Goal: Task Accomplishment & Management: Use online tool/utility

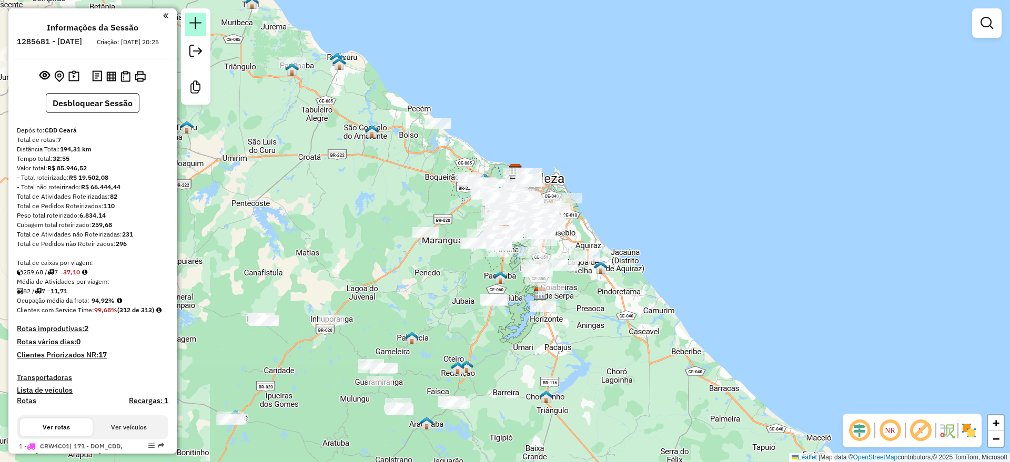
click at [198, 25] on em at bounding box center [195, 23] width 13 height 13
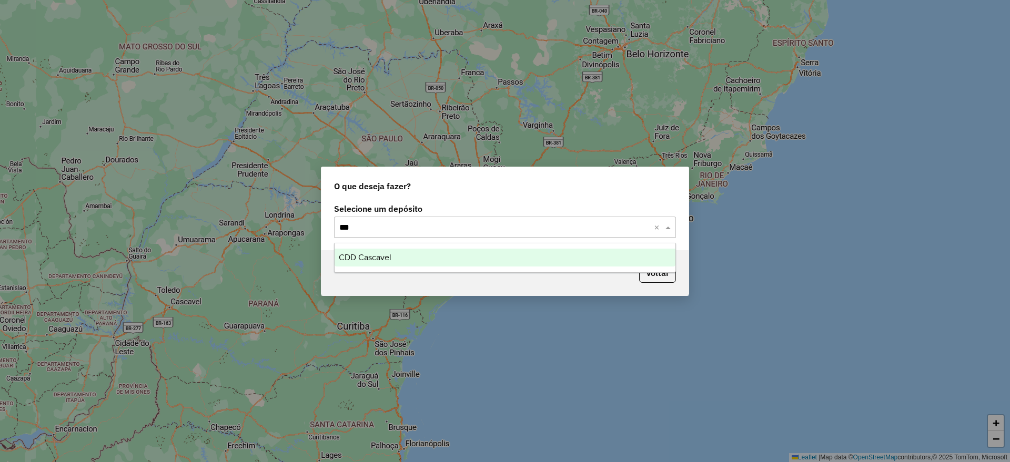
type input "****"
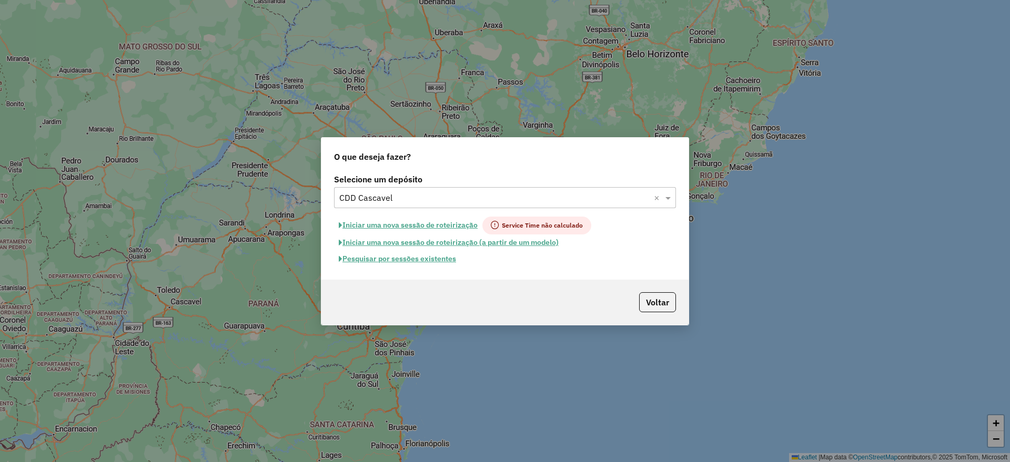
click at [385, 260] on button "Pesquisar por sessões existentes" at bounding box center [397, 259] width 127 height 16
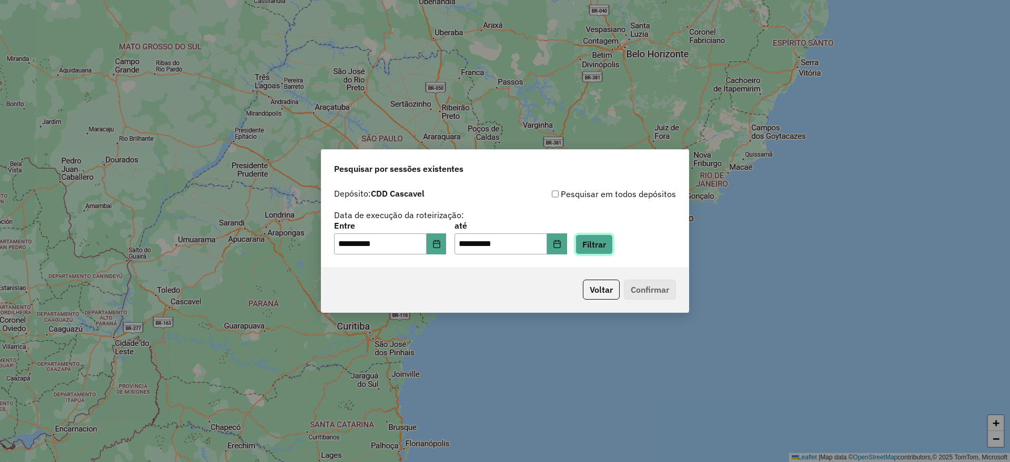
click at [609, 245] on button "Filtrar" at bounding box center [594, 245] width 37 height 20
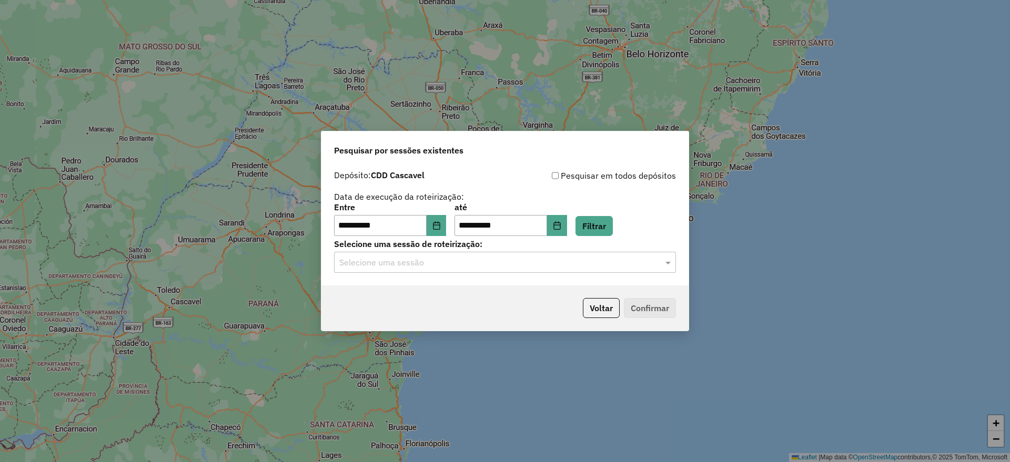
click at [440, 263] on input "text" at bounding box center [494, 263] width 310 height 13
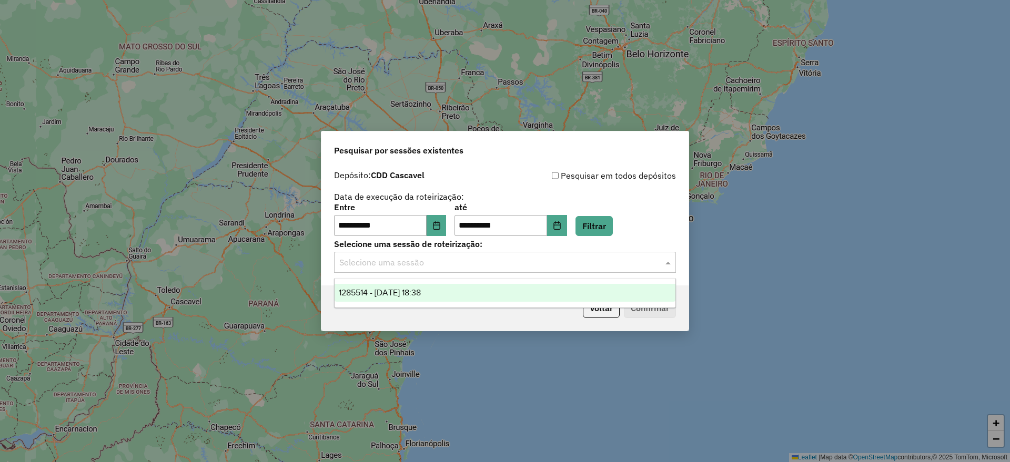
click at [406, 294] on span "1285514 - 30/09/2025 18:38" at bounding box center [380, 292] width 82 height 9
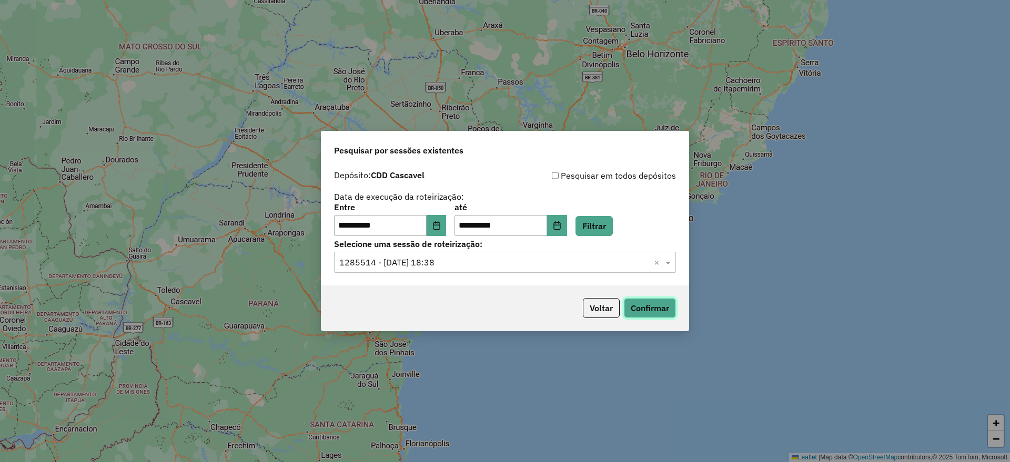
click at [654, 308] on button "Confirmar" at bounding box center [650, 308] width 52 height 20
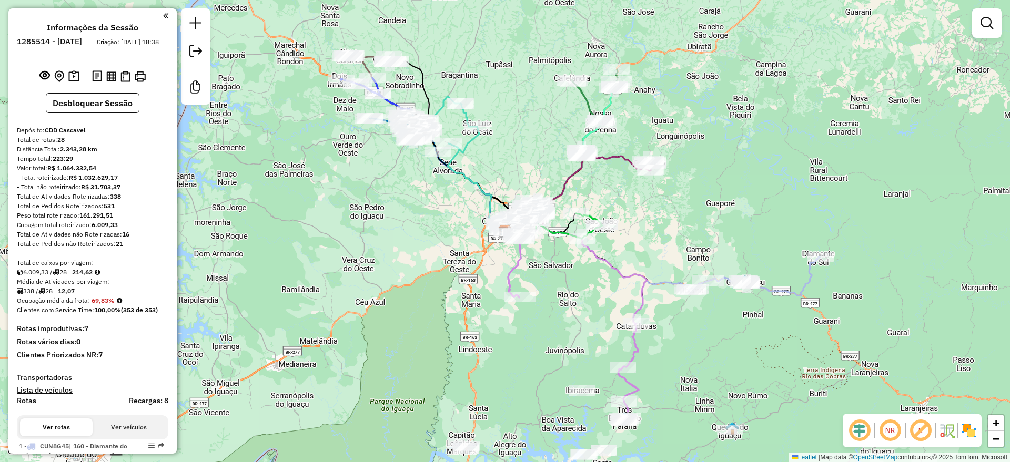
click at [858, 428] on em at bounding box center [859, 430] width 25 height 25
click at [920, 428] on em at bounding box center [920, 430] width 25 height 25
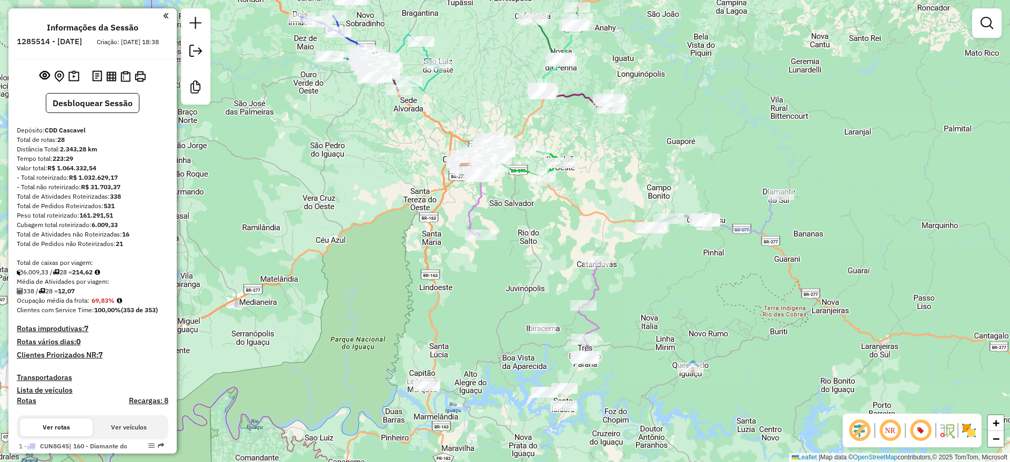
drag, startPoint x: 422, startPoint y: 189, endPoint x: 413, endPoint y: 177, distance: 15.0
click at [408, 176] on div "Janela de atendimento Grade de atendimento Capacidade Transportadoras Veículos …" at bounding box center [505, 231] width 1010 height 462
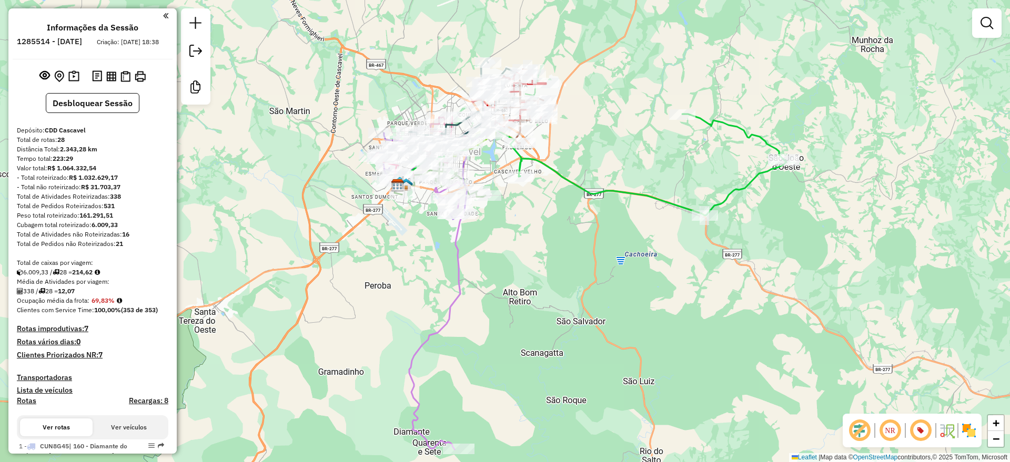
drag, startPoint x: 560, startPoint y: 198, endPoint x: 527, endPoint y: 246, distance: 57.9
click at [527, 246] on div "Janela de atendimento Grade de atendimento Capacidade Transportadoras Veículos …" at bounding box center [505, 231] width 1010 height 462
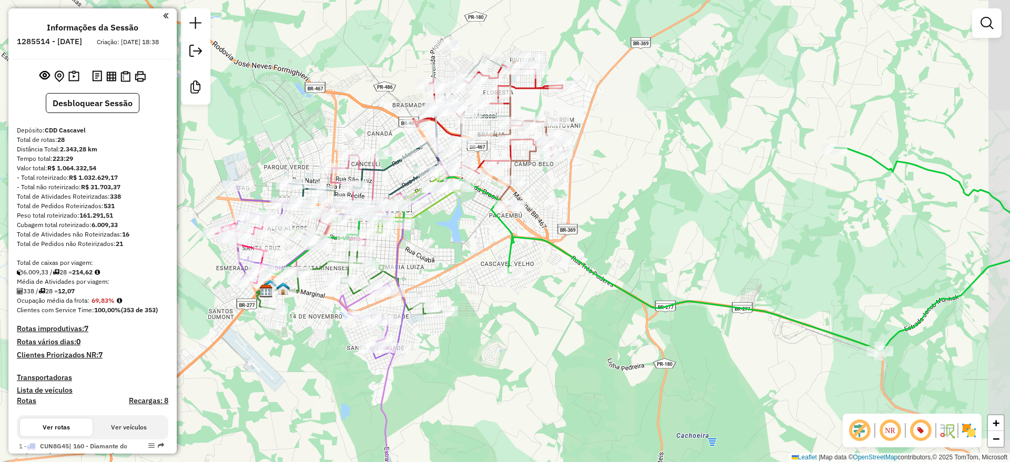
drag, startPoint x: 501, startPoint y: 195, endPoint x: 463, endPoint y: 245, distance: 62.7
click at [463, 245] on div "Janela de atendimento Grade de atendimento Capacidade Transportadoras Veículos …" at bounding box center [505, 231] width 1010 height 462
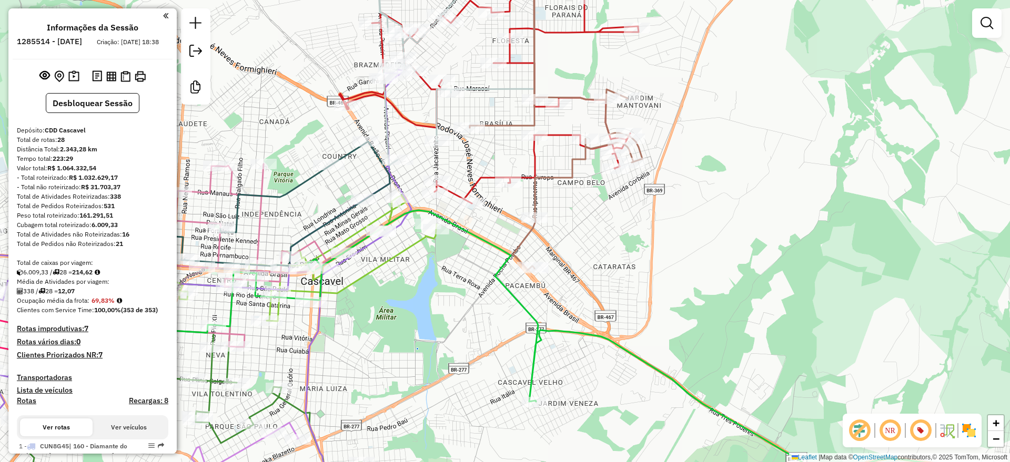
click at [475, 88] on icon at bounding box center [465, 60] width 176 height 212
select select "**********"
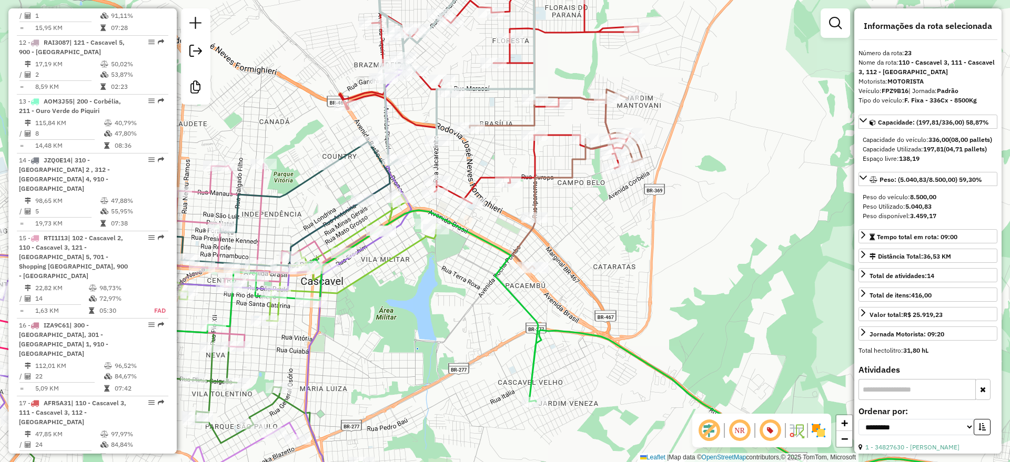
scroll to position [1851, 0]
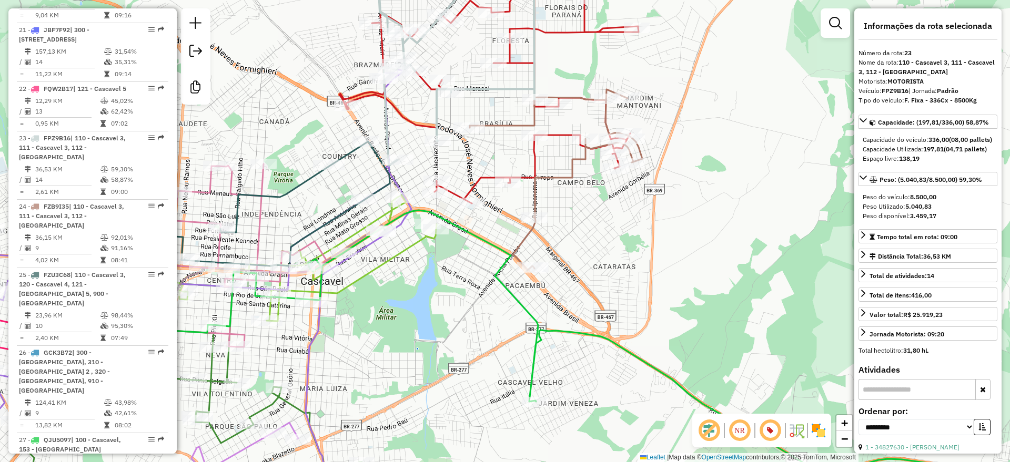
click at [501, 122] on icon at bounding box center [556, 122] width 173 height 296
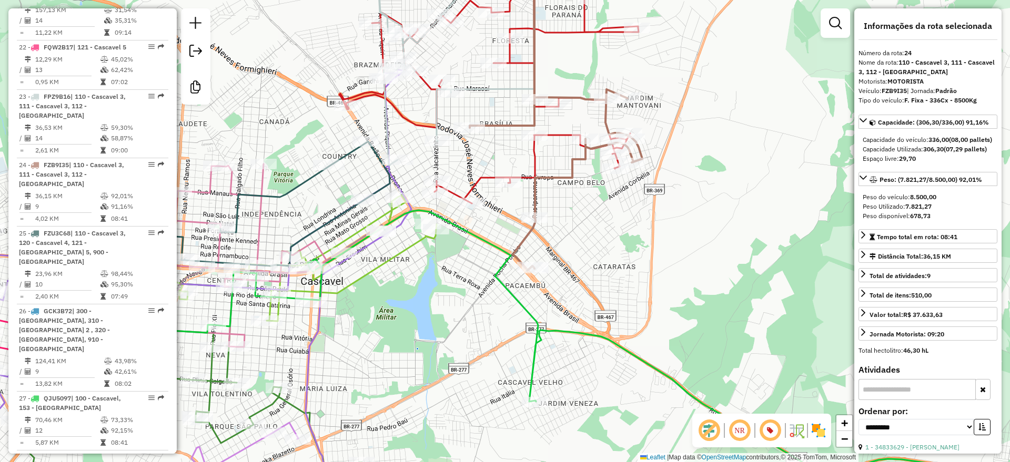
scroll to position [1910, 0]
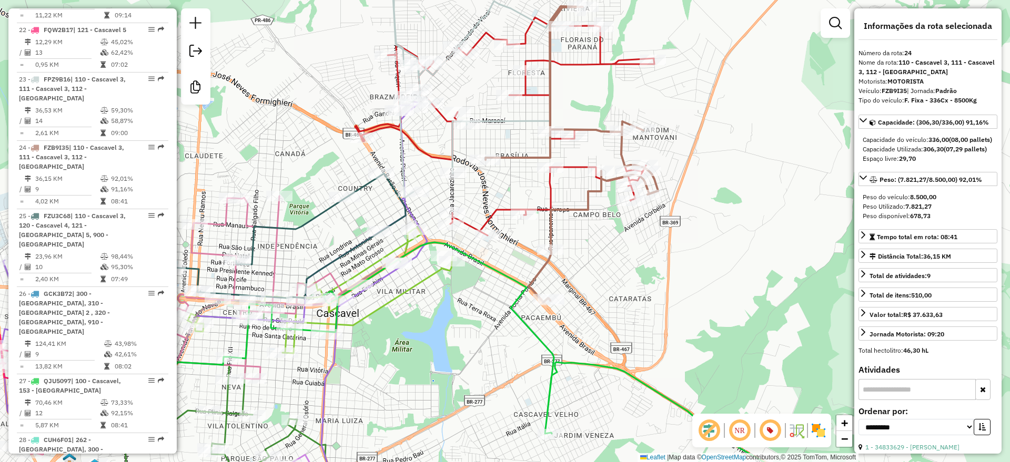
drag, startPoint x: 594, startPoint y: 101, endPoint x: 565, endPoint y: 77, distance: 38.1
click at [595, 104] on div "Janela de atendimento Grade de atendimento Capacidade Transportadoras Veículos …" at bounding box center [505, 231] width 1010 height 462
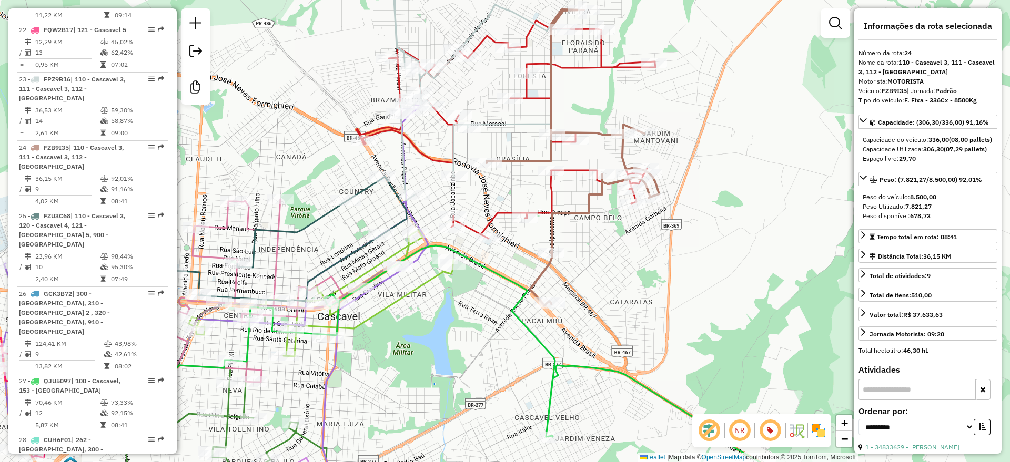
click at [571, 65] on icon at bounding box center [505, 130] width 299 height 218
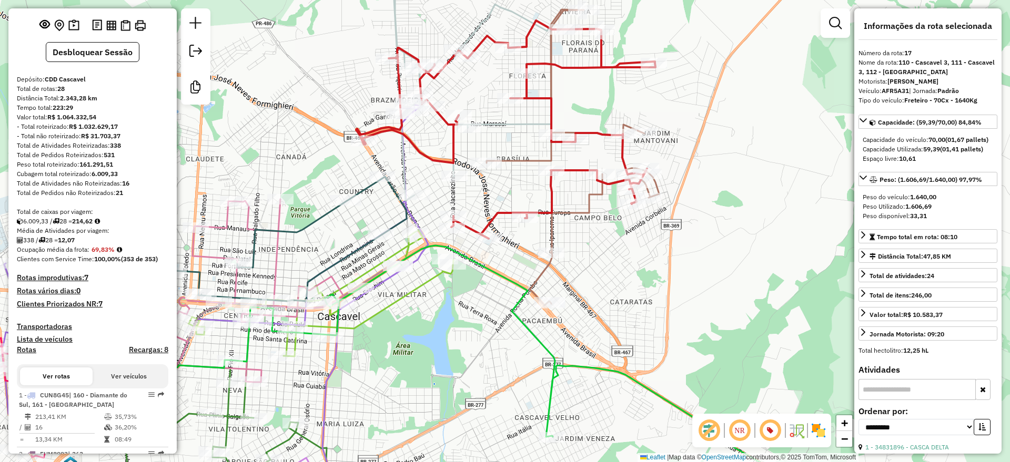
scroll to position [0, 0]
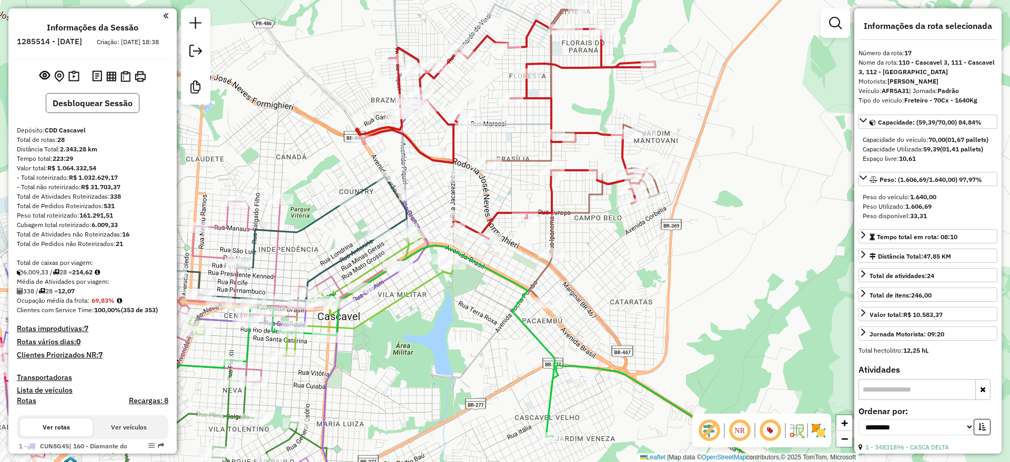
click at [97, 113] on button "Desbloquear Sessão" at bounding box center [93, 103] width 94 height 20
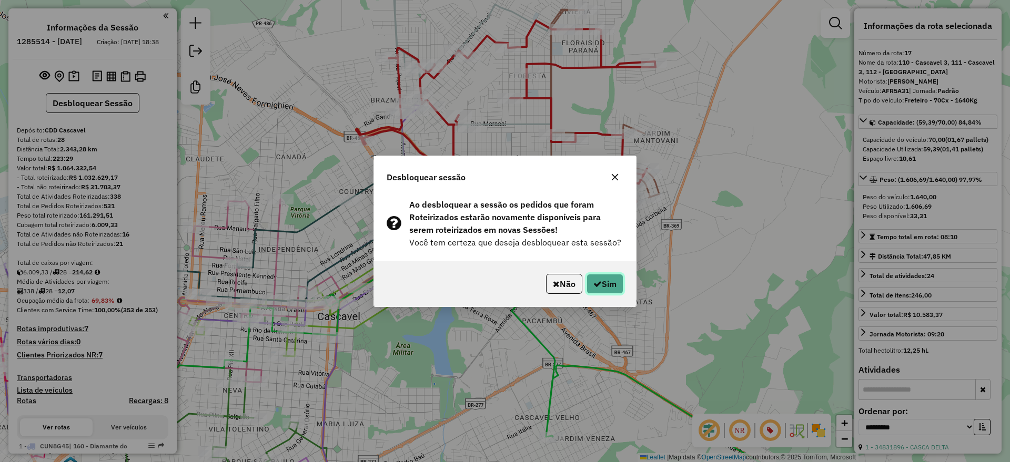
click at [612, 282] on button "Sim" at bounding box center [605, 284] width 37 height 20
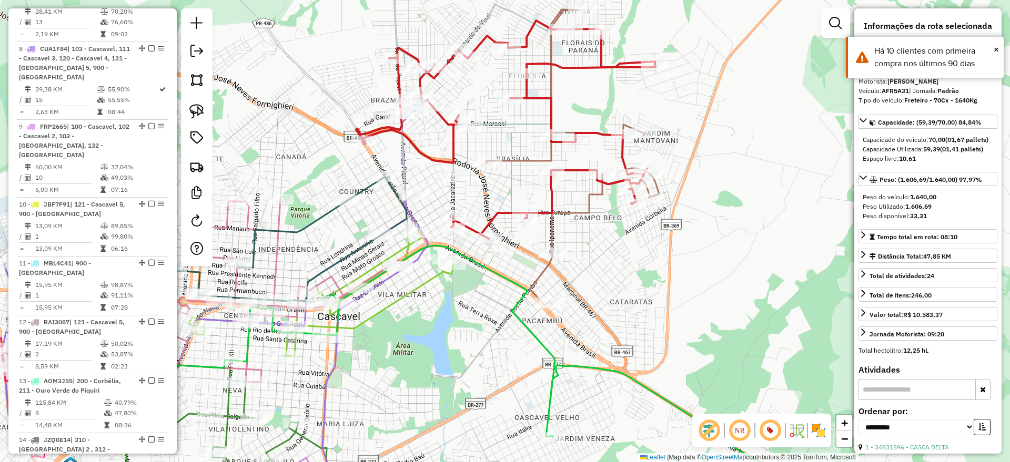
scroll to position [1488, 0]
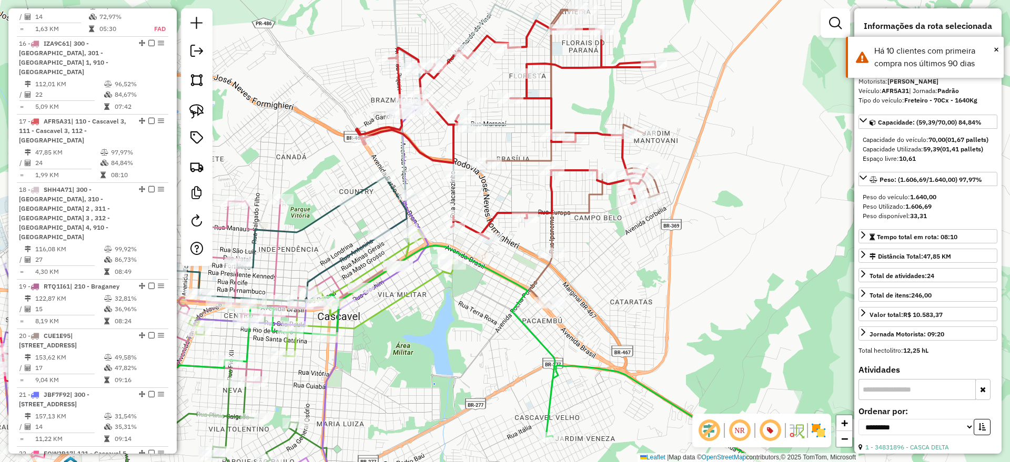
click at [541, 100] on icon at bounding box center [505, 130] width 299 height 218
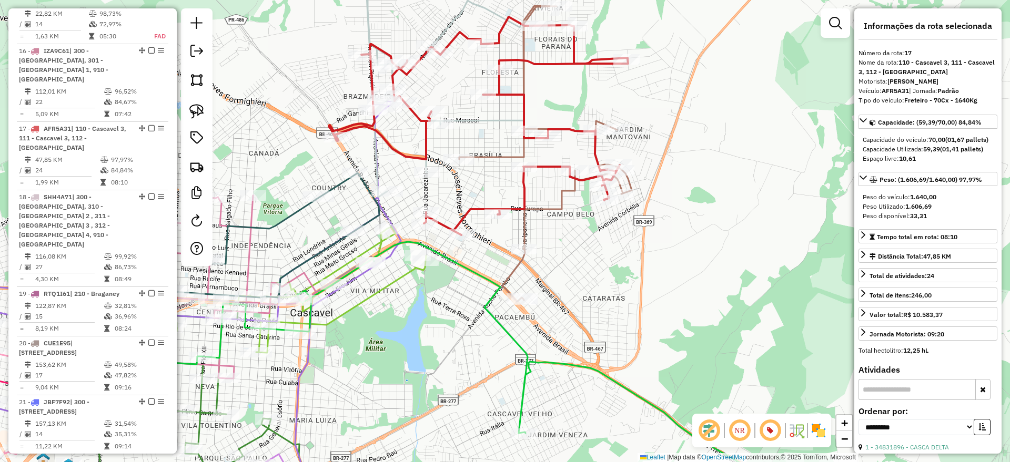
click at [546, 64] on icon at bounding box center [478, 126] width 299 height 218
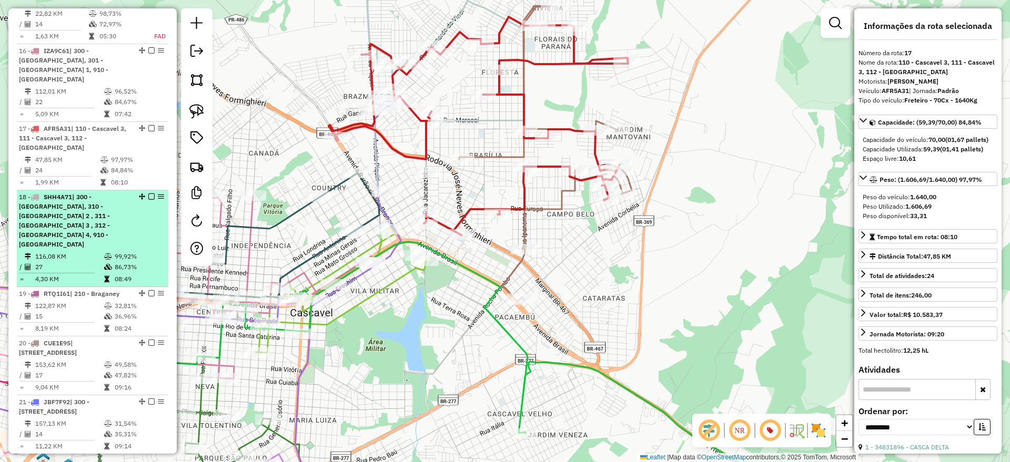
click at [148, 194] on em at bounding box center [151, 197] width 6 height 6
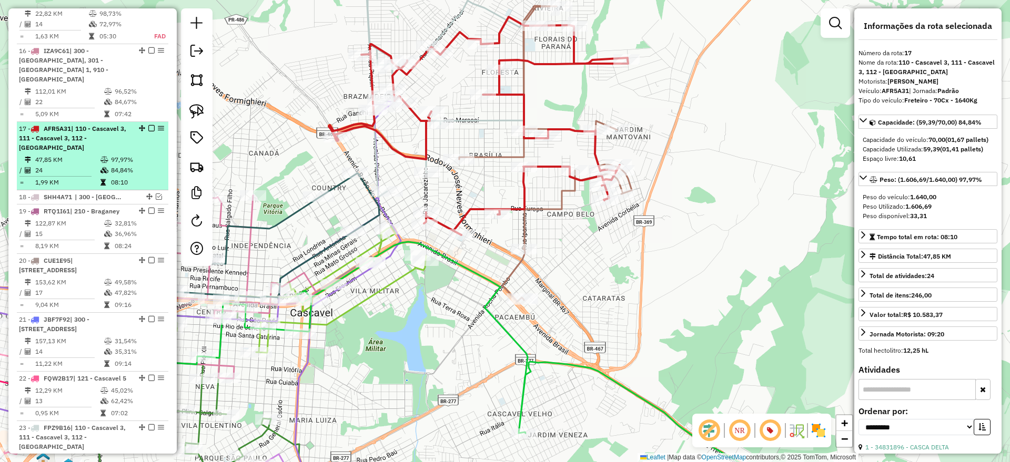
scroll to position [1415, 0]
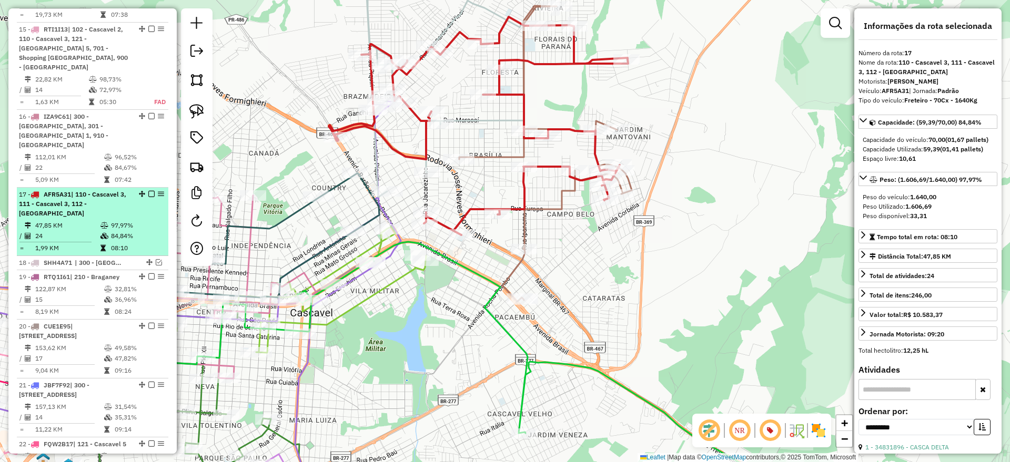
click at [148, 191] on em at bounding box center [151, 194] width 6 height 6
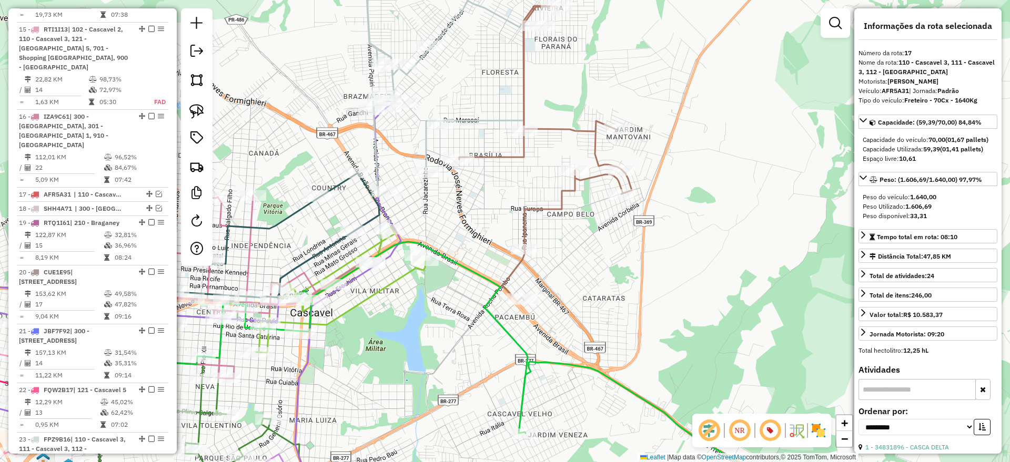
click at [525, 97] on icon at bounding box center [545, 154] width 173 height 296
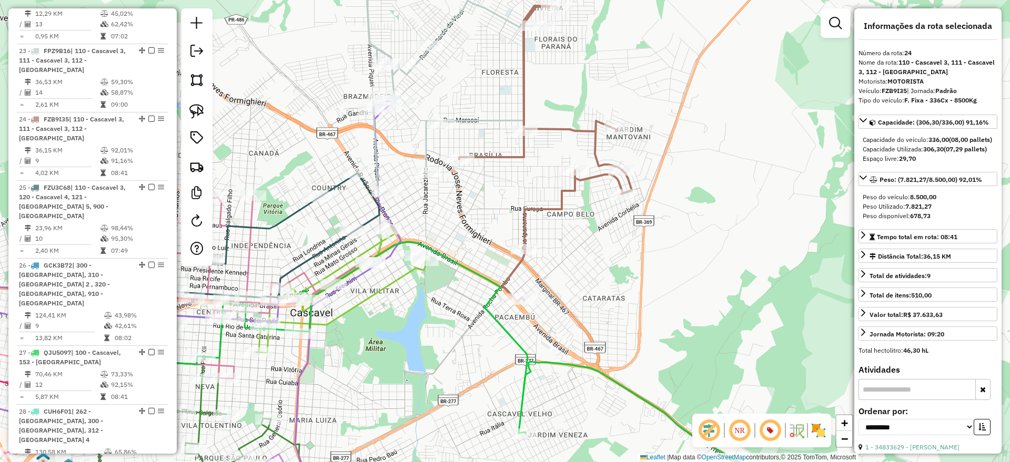
click at [504, 118] on icon at bounding box center [455, 77] width 176 height 239
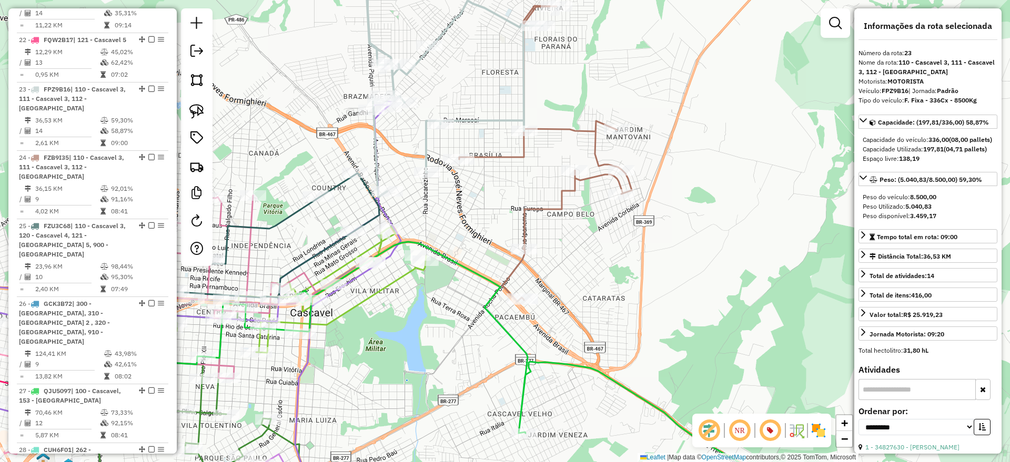
scroll to position [1744, 0]
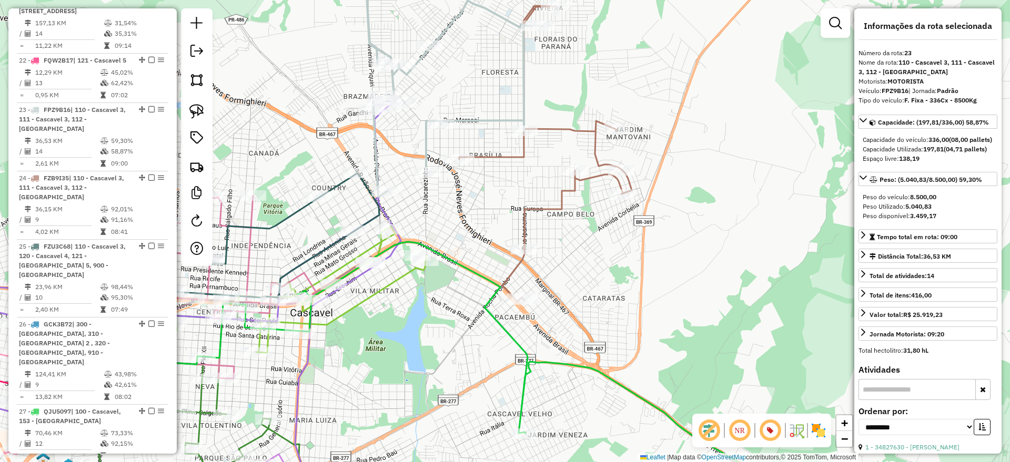
click at [556, 132] on icon at bounding box center [545, 154] width 173 height 296
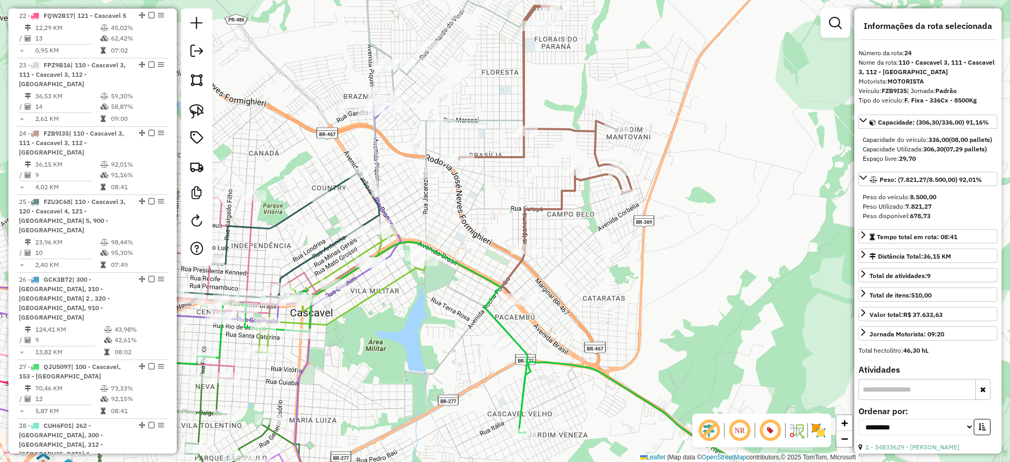
scroll to position [1803, 0]
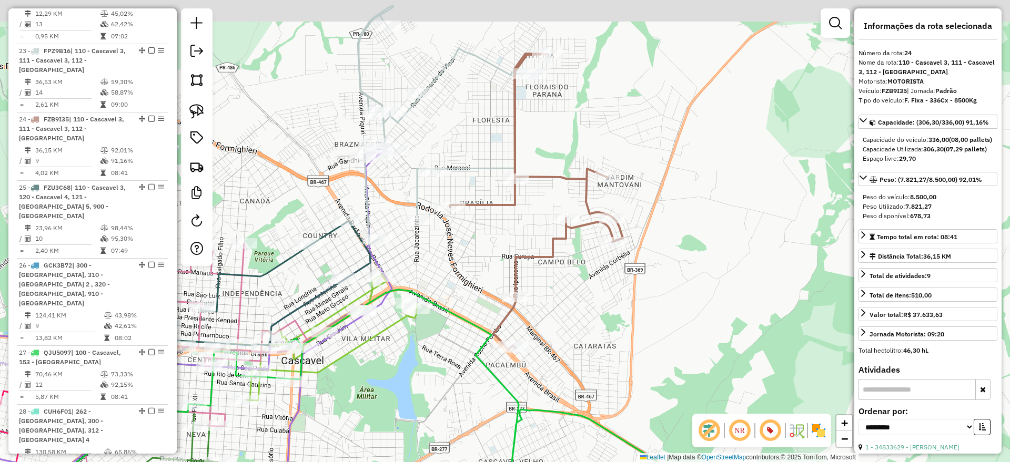
drag, startPoint x: 544, startPoint y: 85, endPoint x: 536, endPoint y: 133, distance: 48.7
click at [536, 133] on div "Janela de atendimento Grade de atendimento Capacidade Transportadoras Veículos …" at bounding box center [505, 231] width 1010 height 462
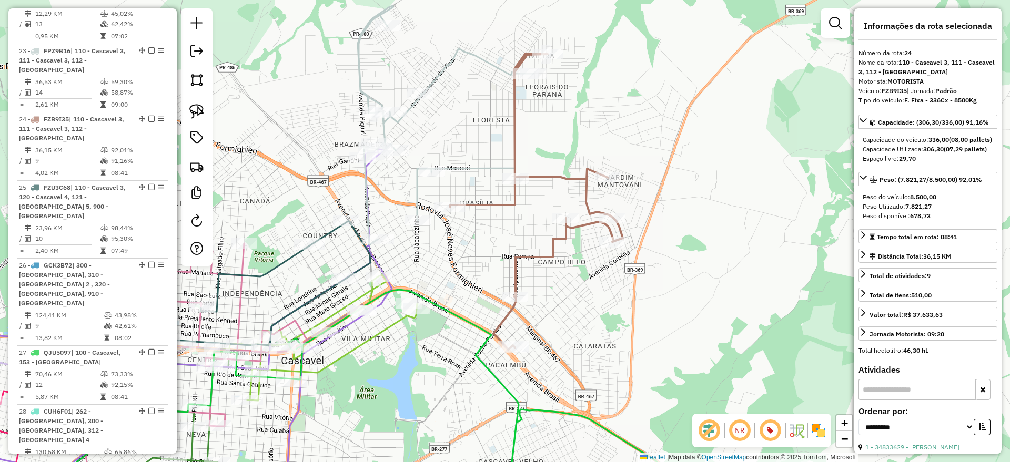
click at [462, 169] on icon at bounding box center [446, 125] width 176 height 239
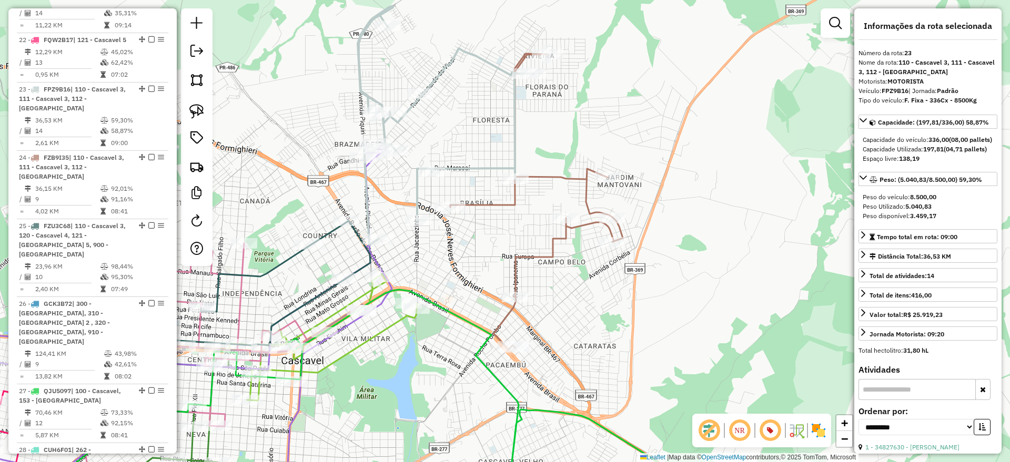
scroll to position [1744, 0]
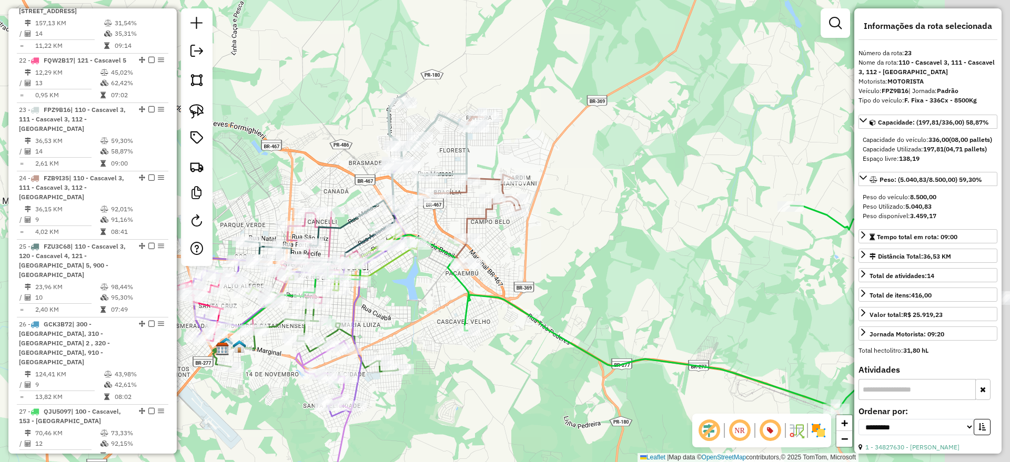
drag, startPoint x: 734, startPoint y: 180, endPoint x: 528, endPoint y: 170, distance: 206.0
click at [592, 163] on div "Janela de atendimento Grade de atendimento Capacidade Transportadoras Veículos …" at bounding box center [505, 231] width 1010 height 462
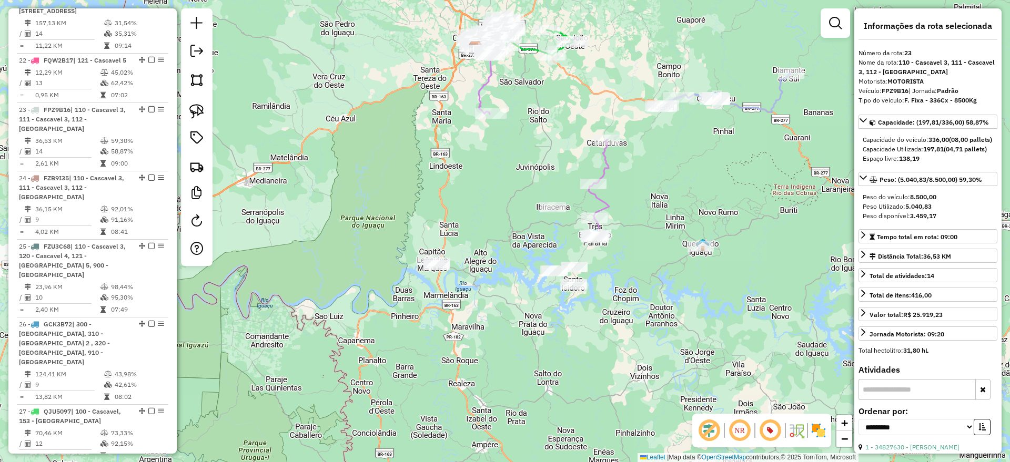
drag, startPoint x: 432, startPoint y: 342, endPoint x: 448, endPoint y: 189, distance: 153.9
click at [448, 189] on div "Janela de atendimento Grade de atendimento Capacidade Transportadoras Veículos …" at bounding box center [505, 231] width 1010 height 462
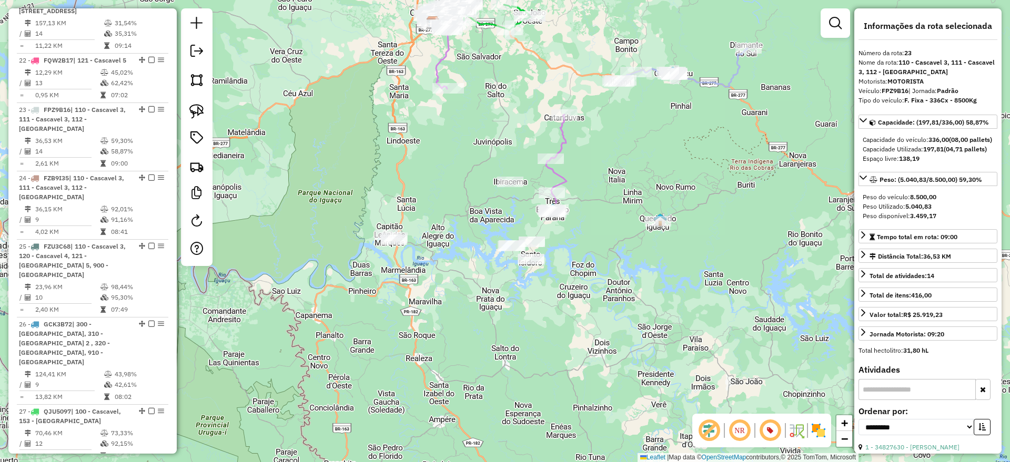
click at [567, 140] on icon at bounding box center [556, 162] width 21 height 95
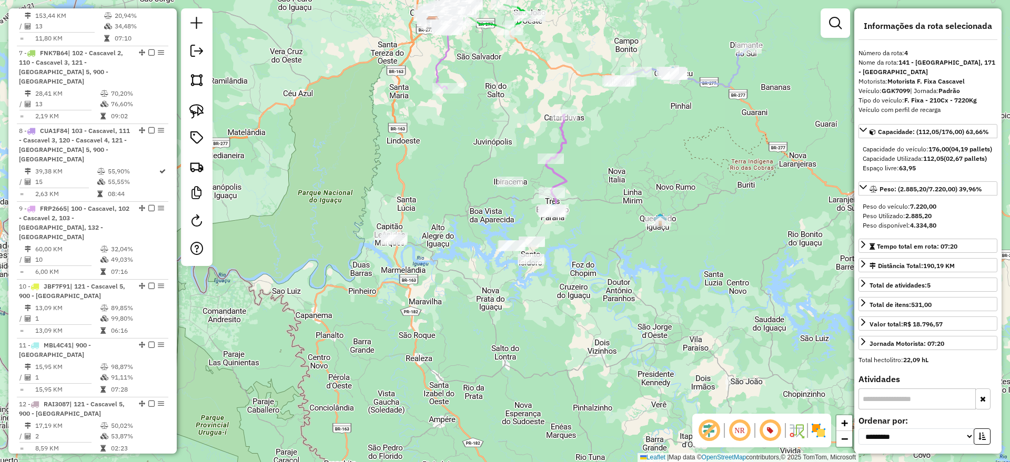
scroll to position [620, 0]
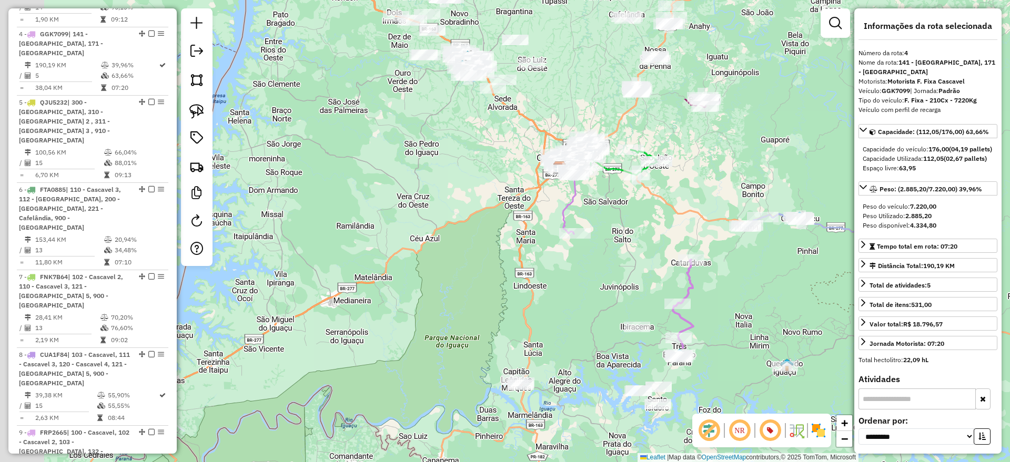
drag, startPoint x: 448, startPoint y: 165, endPoint x: 569, endPoint y: 307, distance: 186.6
click at [578, 313] on div "Janela de atendimento Grade de atendimento Capacidade Transportadoras Veículos …" at bounding box center [505, 231] width 1010 height 462
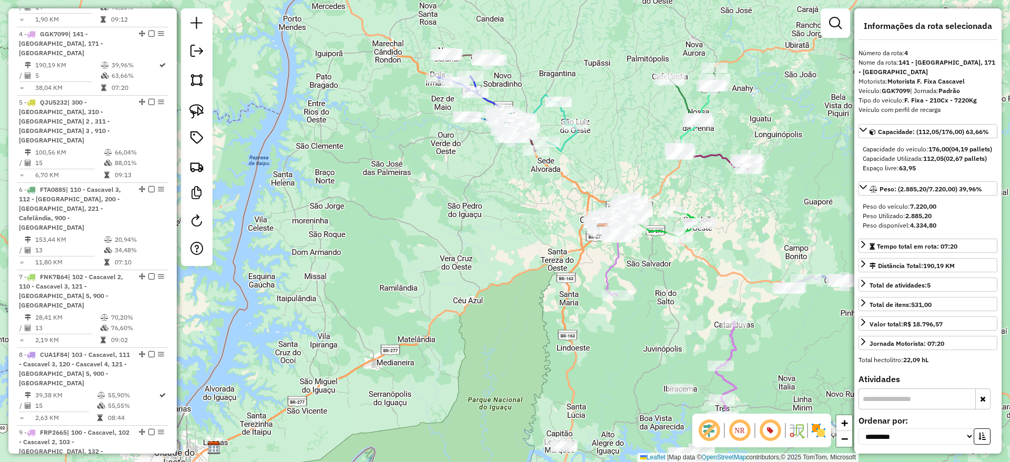
drag, startPoint x: 470, startPoint y: 165, endPoint x: 500, endPoint y: 218, distance: 61.2
click at [506, 220] on div "Janela de atendimento Grade de atendimento Capacidade Transportadoras Veículos …" at bounding box center [505, 231] width 1010 height 462
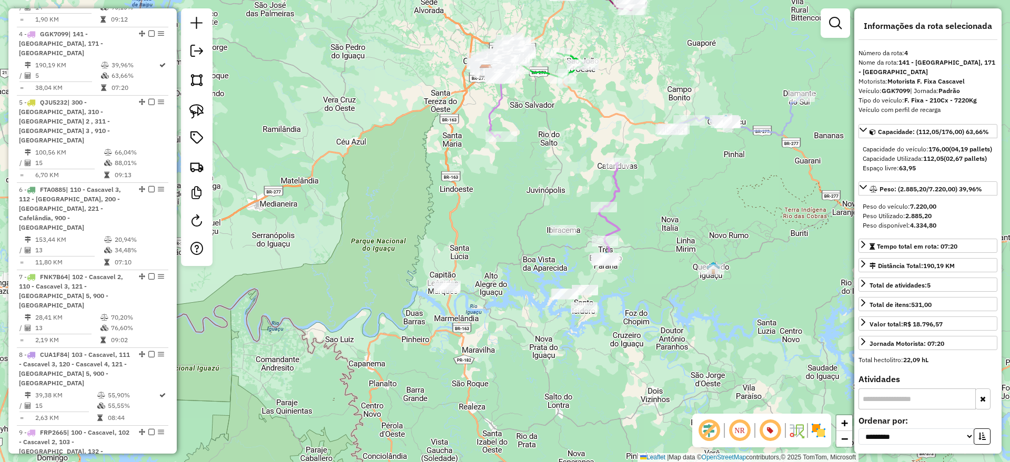
drag, startPoint x: 563, startPoint y: 314, endPoint x: 441, endPoint y: 143, distance: 209.6
click at [441, 143] on div "Janela de atendimento Grade de atendimento Capacidade Transportadoras Veículos …" at bounding box center [505, 231] width 1010 height 462
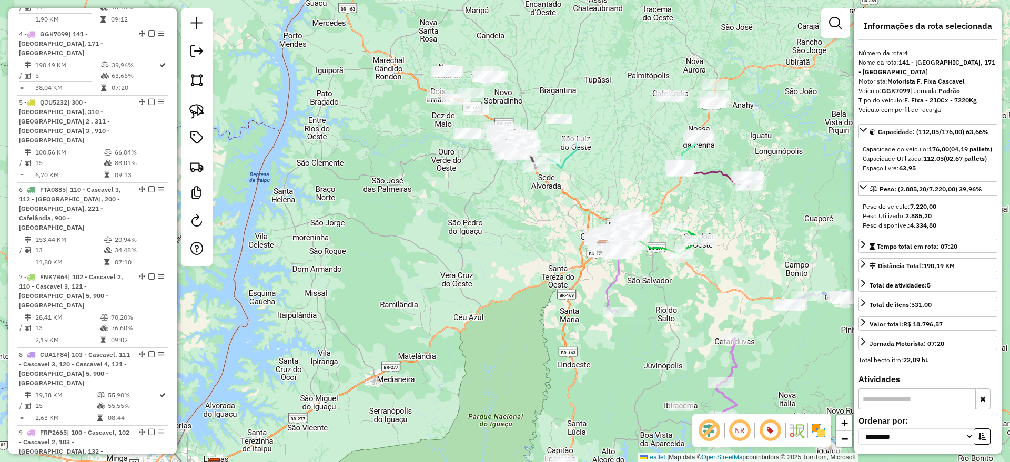
drag, startPoint x: 431, startPoint y: 195, endPoint x: 516, endPoint y: 327, distance: 156.4
click at [516, 327] on div "Janela de atendimento Grade de atendimento Capacidade Transportadoras Veículos …" at bounding box center [505, 231] width 1010 height 462
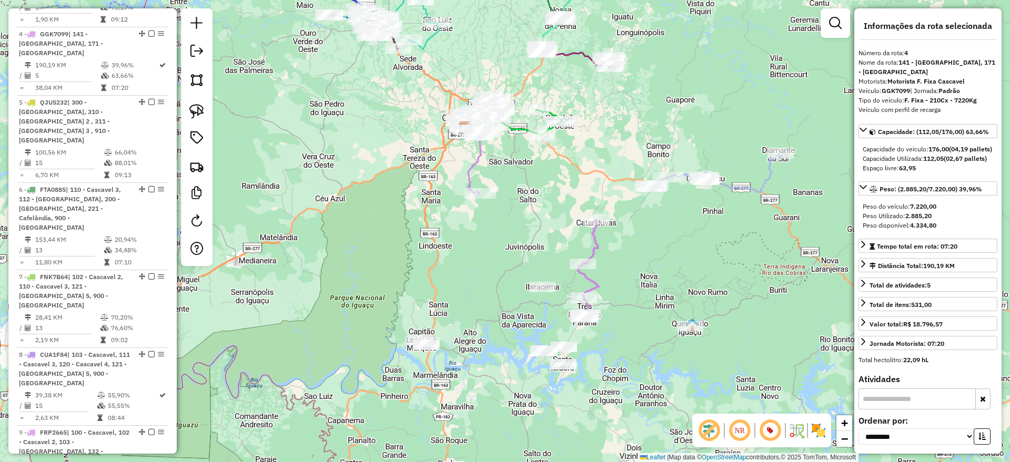
drag, startPoint x: 616, startPoint y: 177, endPoint x: 477, endPoint y: 58, distance: 182.8
click at [477, 58] on div "Janela de atendimento Grade de atendimento Capacidade Transportadoras Veículos …" at bounding box center [505, 231] width 1010 height 462
